Goal: Use online tool/utility

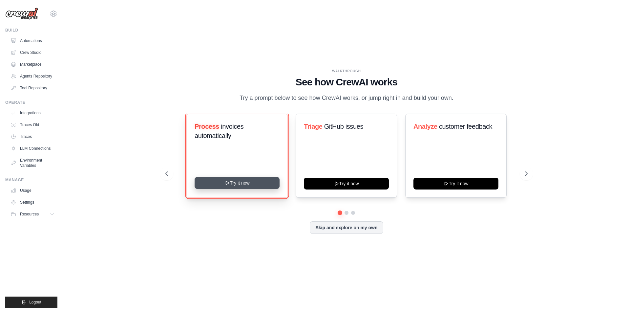
click at [233, 185] on button "Try it now" at bounding box center [237, 183] width 85 height 12
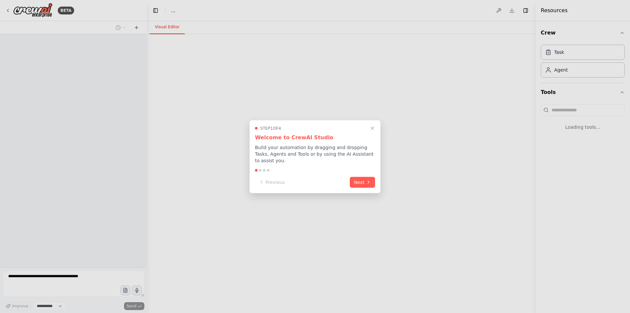
select select "****"
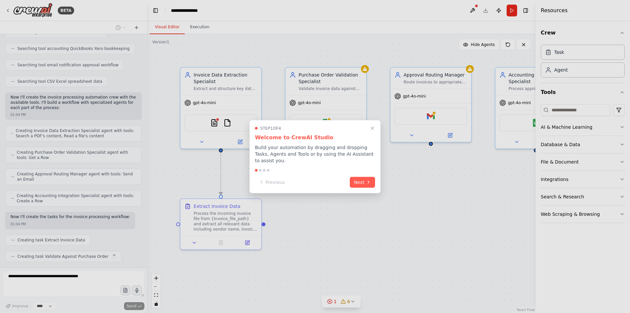
scroll to position [156, 0]
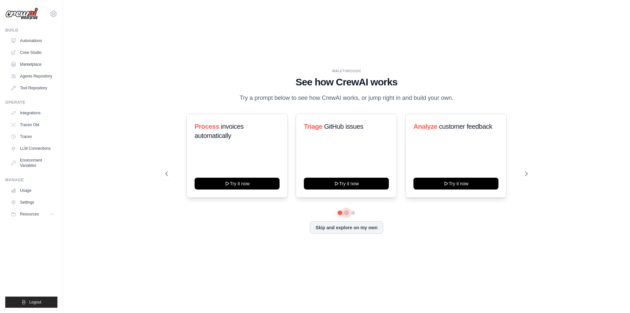
click at [347, 211] on button at bounding box center [346, 212] width 5 height 5
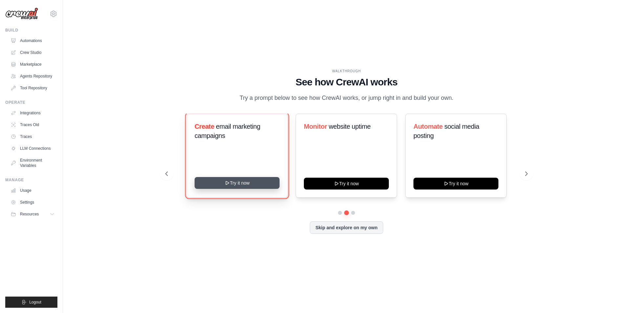
click at [239, 185] on button "Try it now" at bounding box center [237, 183] width 85 height 12
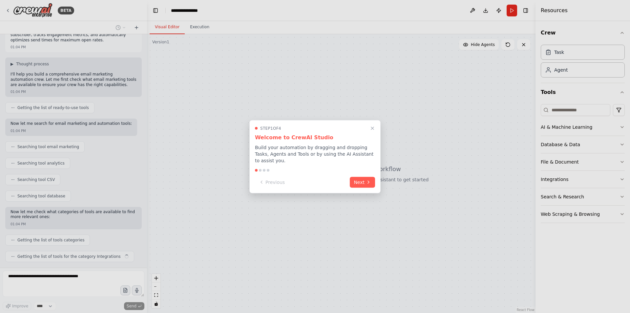
scroll to position [36, 0]
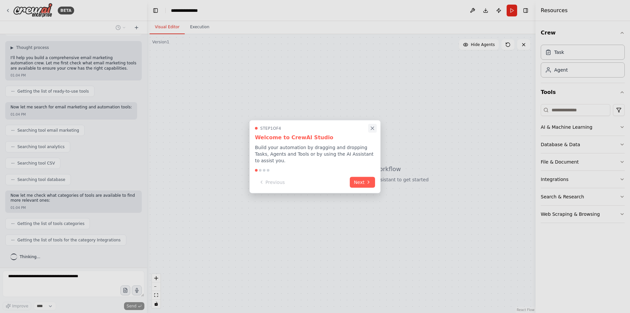
click at [373, 130] on icon "Close walkthrough" at bounding box center [373, 128] width 6 height 6
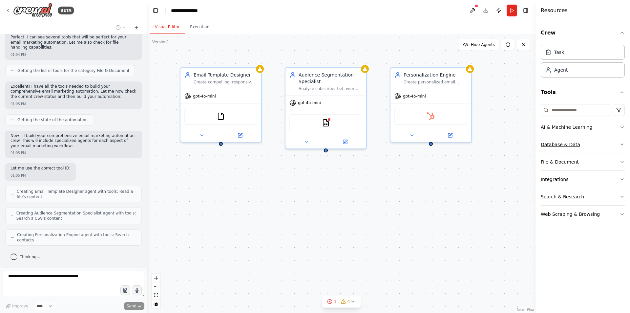
scroll to position [250, 0]
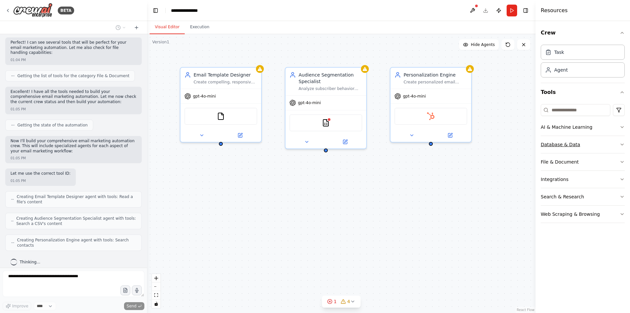
click at [582, 146] on button "Database & Data" at bounding box center [583, 144] width 84 height 17
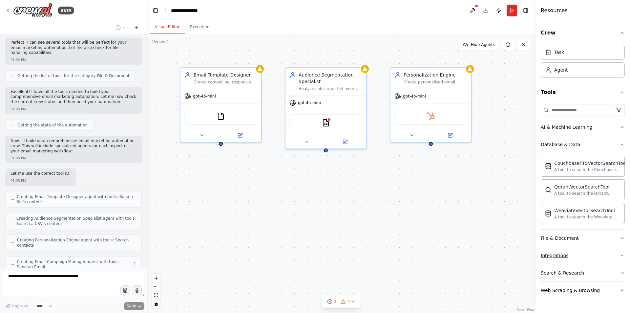
scroll to position [271, 0]
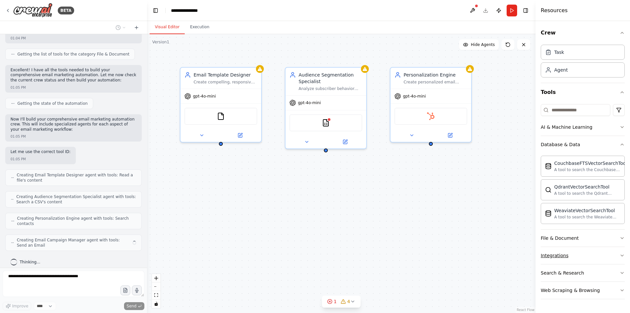
click at [571, 252] on button "Integrations" at bounding box center [583, 255] width 84 height 17
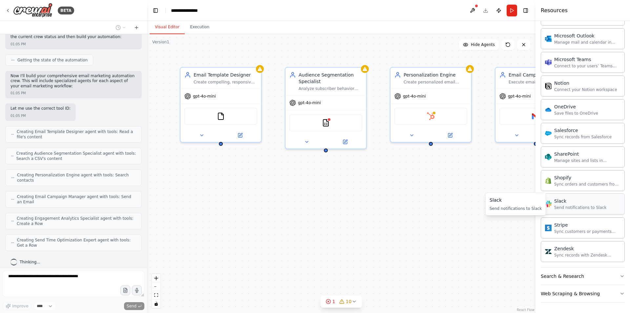
scroll to position [237, 0]
